Goal: Task Accomplishment & Management: Use online tool/utility

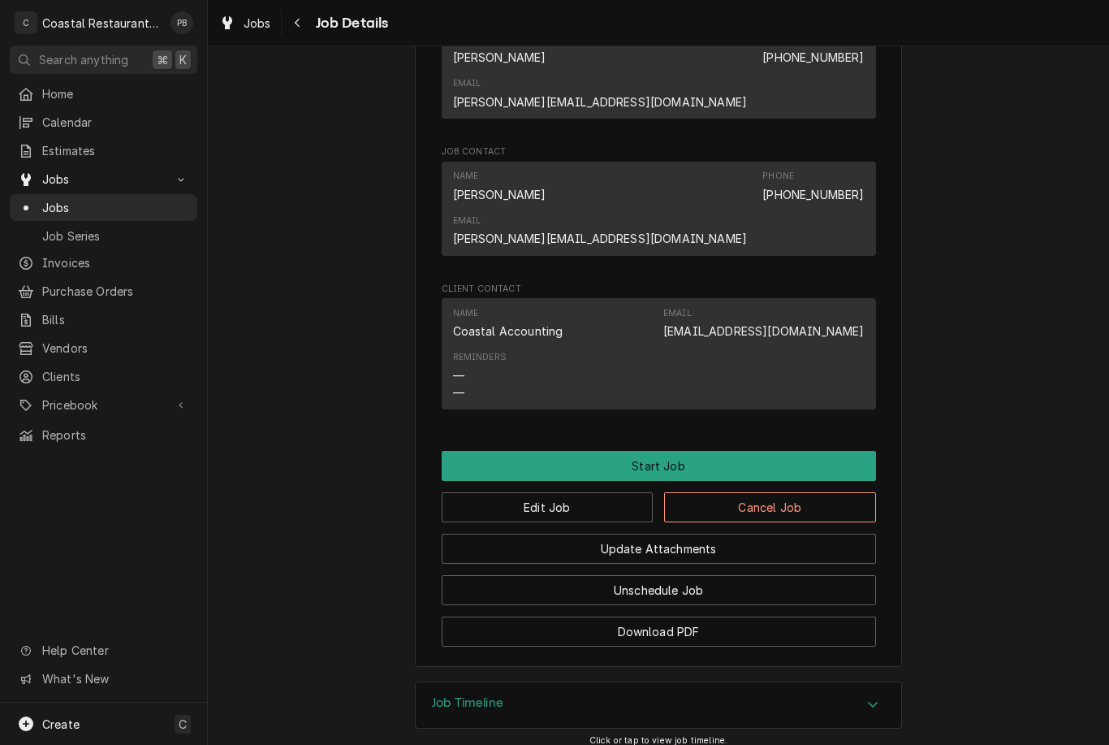
scroll to position [1078, 0]
click at [747, 452] on button "Start Job" at bounding box center [659, 467] width 434 height 30
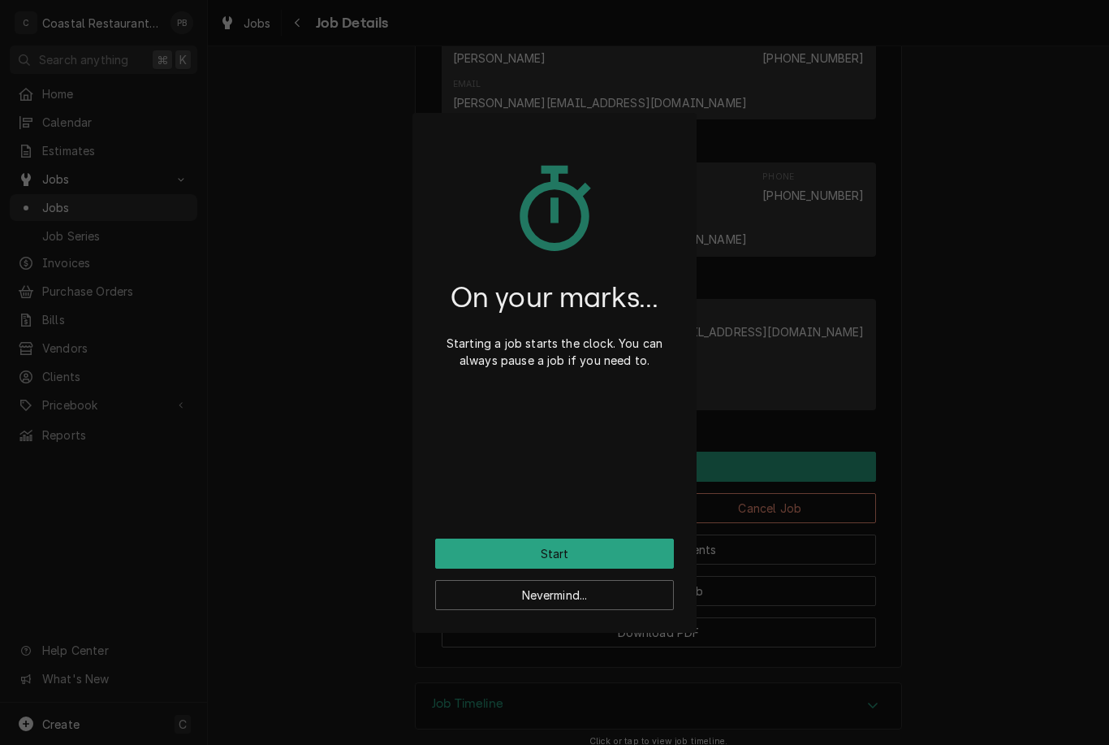
click at [613, 542] on button "Start" at bounding box center [554, 553] width 239 height 30
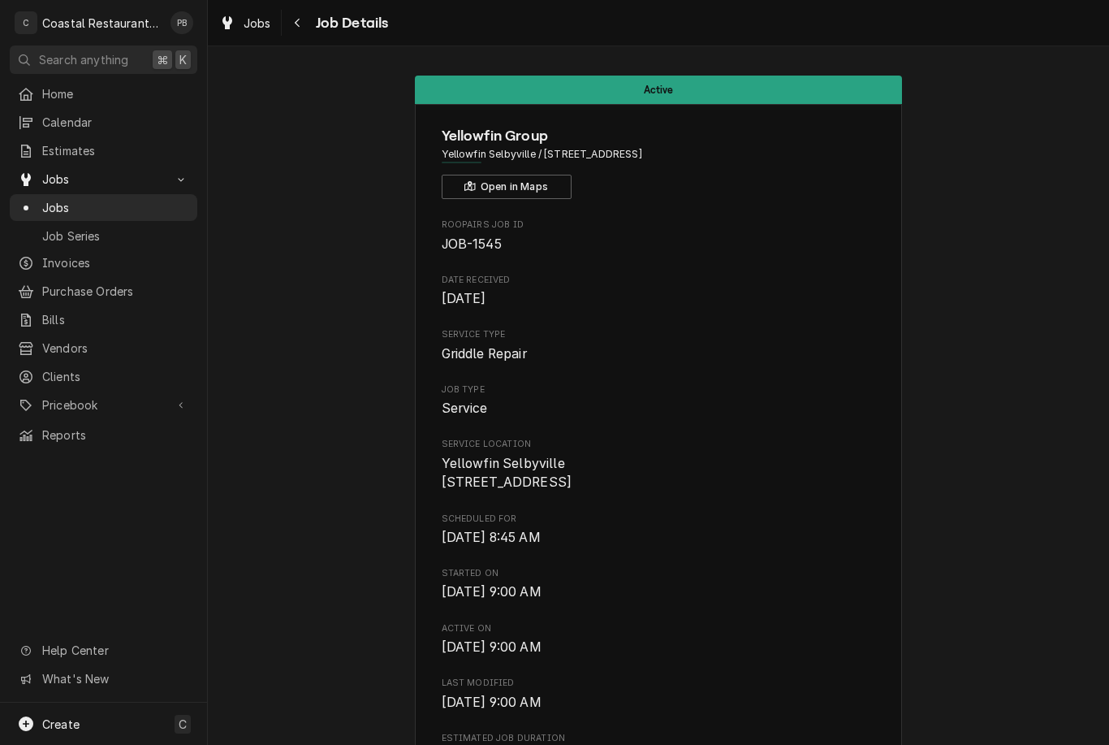
click at [76, 205] on span "Jobs" at bounding box center [115, 207] width 147 height 17
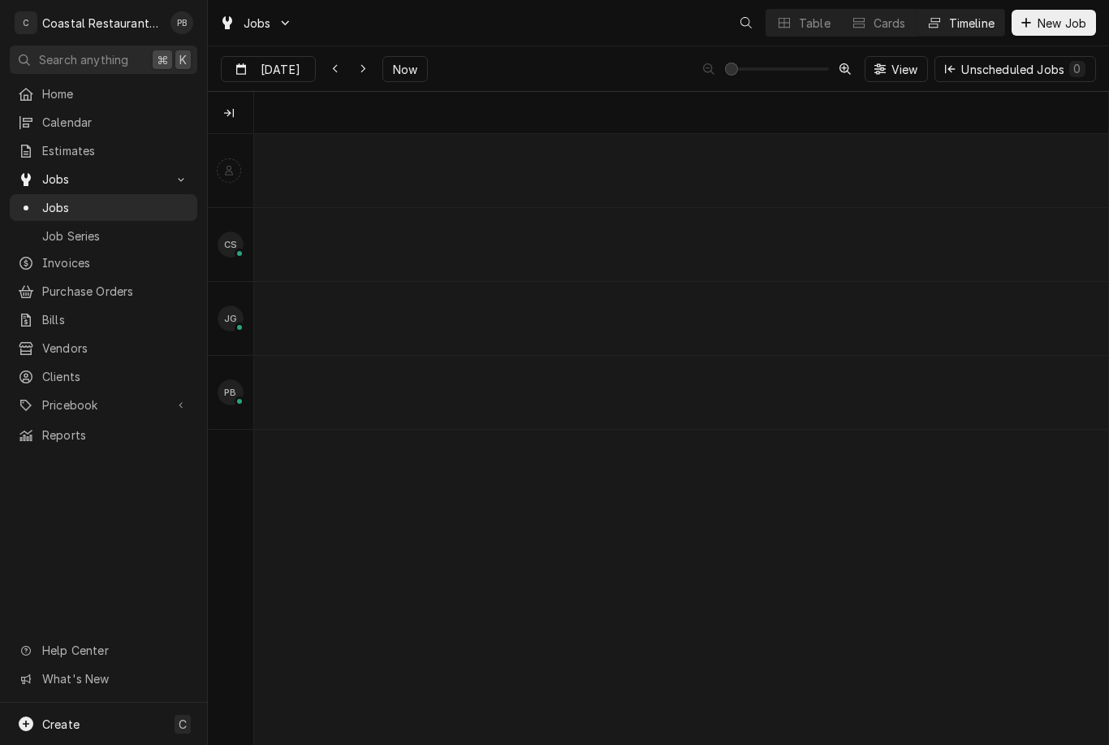
scroll to position [0, 16919]
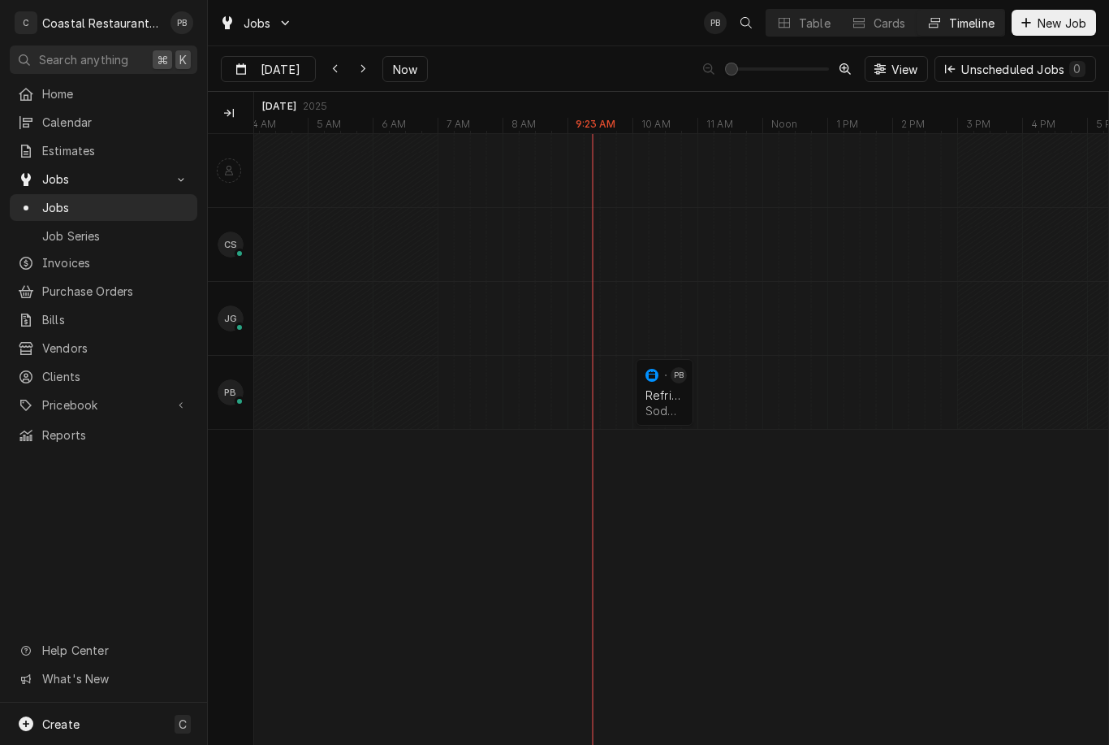
click at [666, 388] on div "Refrigeration" at bounding box center [665, 395] width 38 height 14
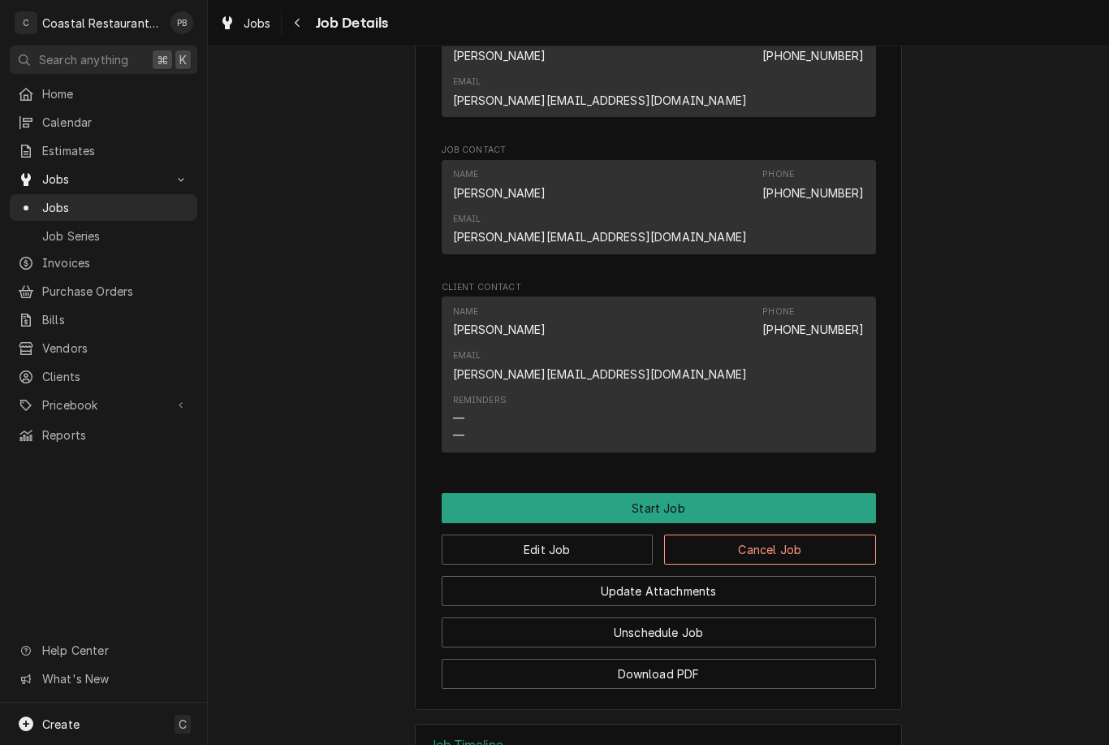
scroll to position [1022, 0]
click at [707, 494] on button "Start Job" at bounding box center [659, 509] width 434 height 30
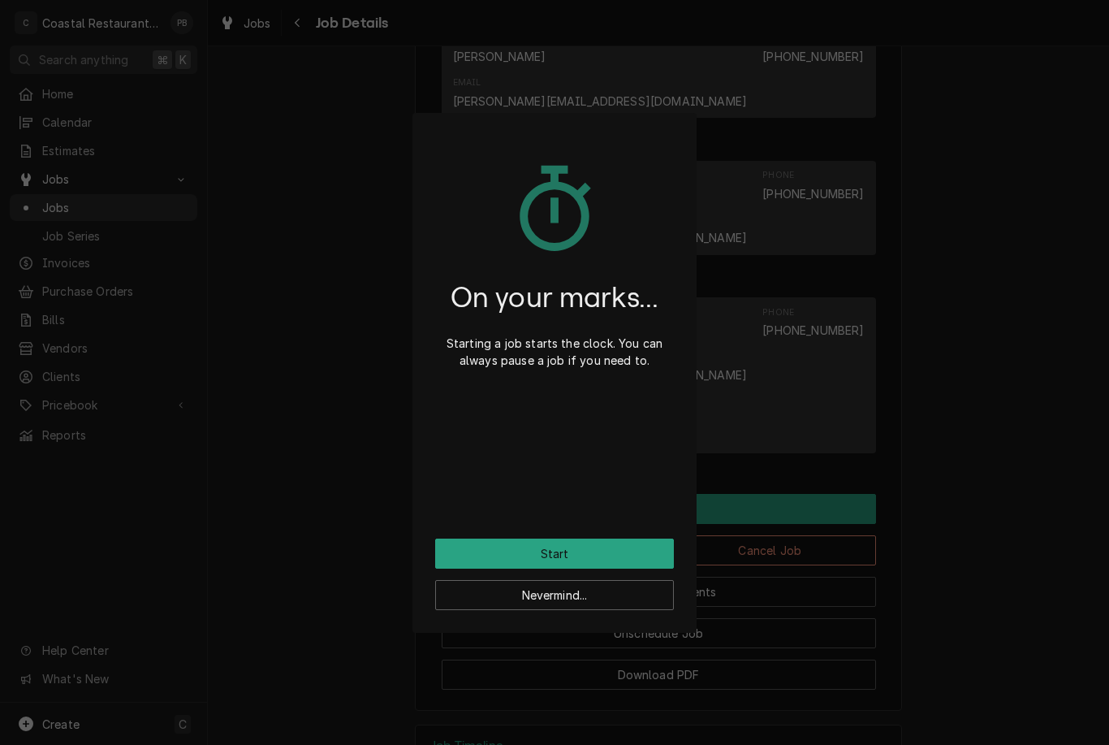
click at [596, 558] on button "Start" at bounding box center [554, 553] width 239 height 30
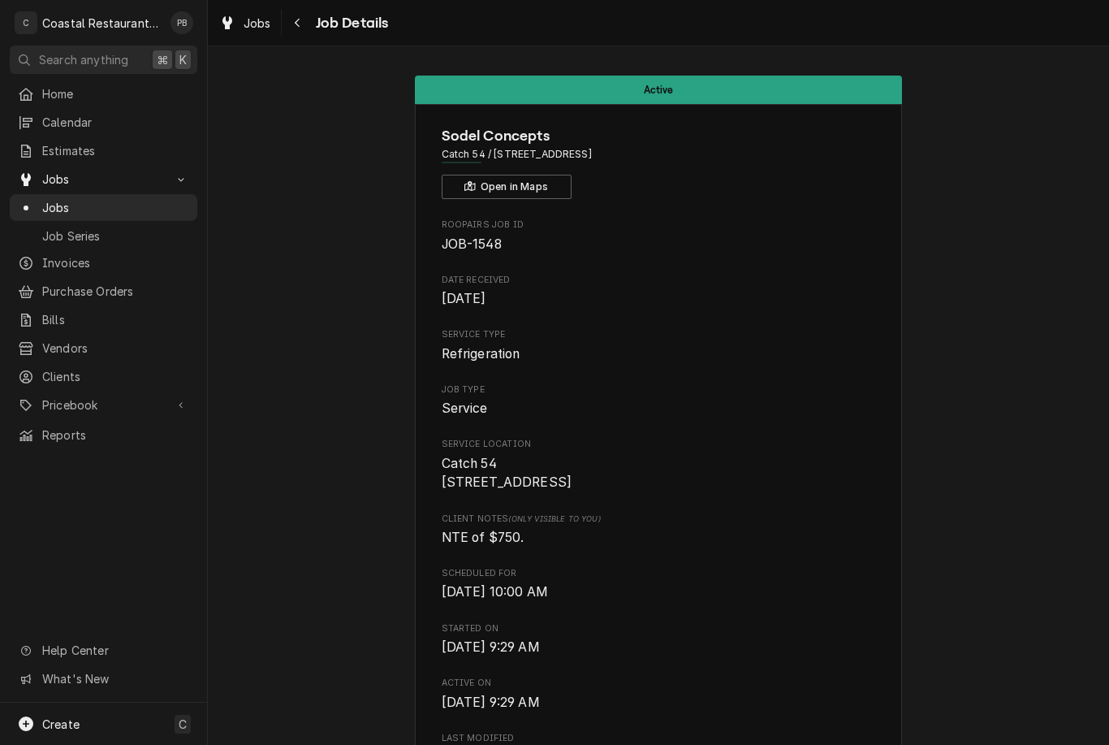
click at [351, 4] on div "Jobs Job Details" at bounding box center [658, 22] width 901 height 45
click at [101, 205] on span "Jobs" at bounding box center [115, 207] width 147 height 17
